Goal: Information Seeking & Learning: Understand process/instructions

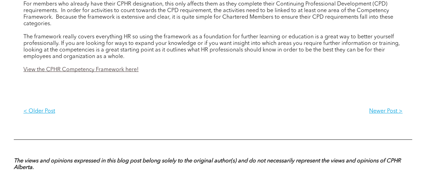
scroll to position [1228, 0]
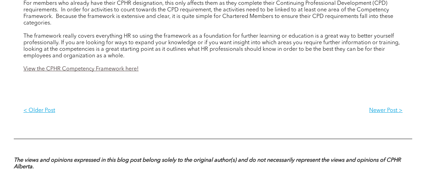
click at [112, 72] on link "View the CPHR Competency Framework here!" at bounding box center [80, 69] width 115 height 6
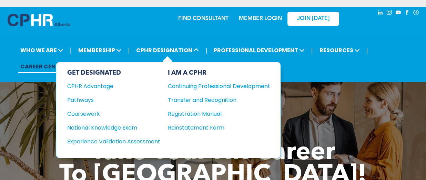
click at [132, 142] on div "GET DESIGNATED CPHR Advantage Pathways Coursework National Knowledge Exam" at bounding box center [113, 110] width 93 height 82
click at [132, 140] on div "Experience Validation Assessment" at bounding box center [109, 141] width 84 height 9
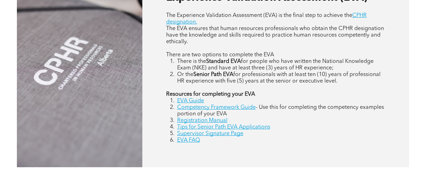
scroll to position [328, 0]
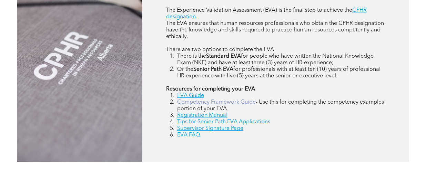
click at [223, 105] on link "Competency Framework Guide" at bounding box center [216, 102] width 79 height 6
